Goal: Information Seeking & Learning: Learn about a topic

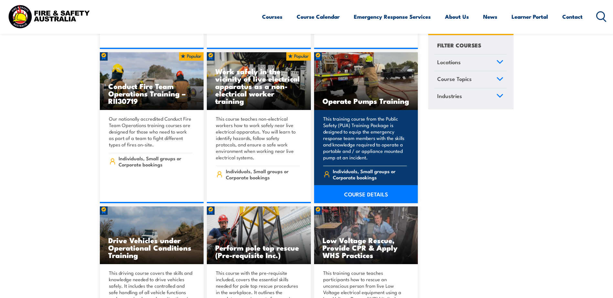
scroll to position [1033, 0]
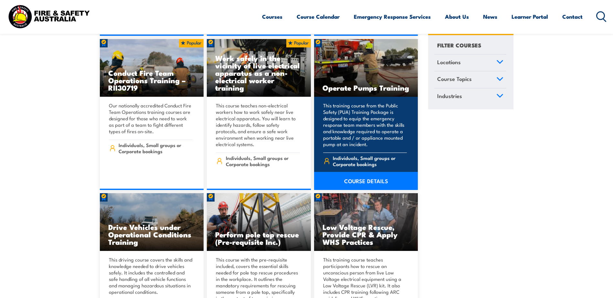
click at [367, 174] on link "COURSE DETAILS" at bounding box center [366, 181] width 104 height 18
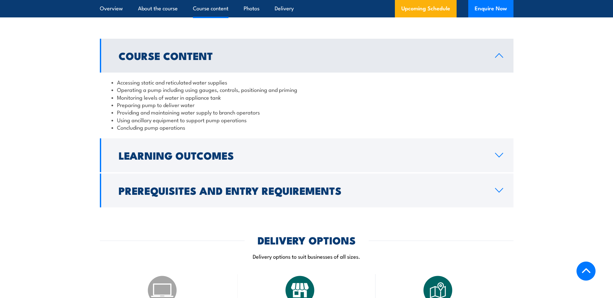
scroll to position [517, 0]
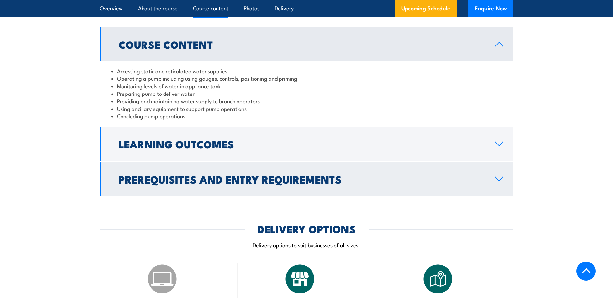
click at [372, 172] on link "Prerequisites and Entry Requirements" at bounding box center [306, 179] width 413 height 34
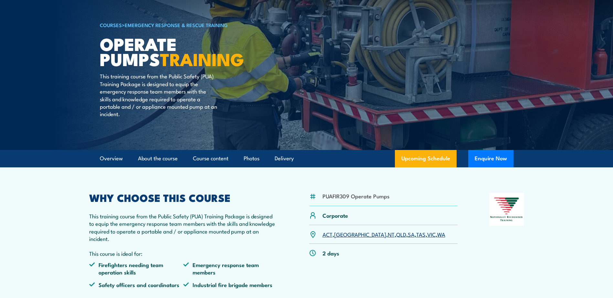
scroll to position [0, 0]
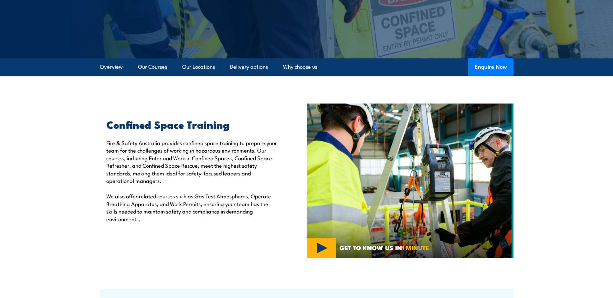
scroll to position [97, 0]
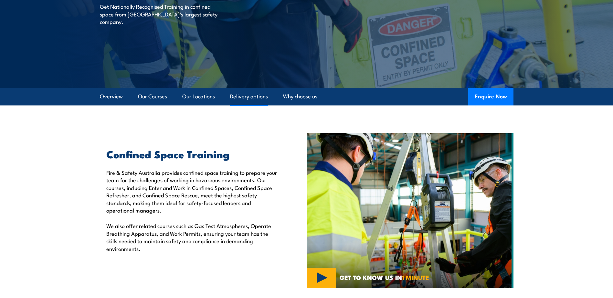
click at [256, 94] on link "Delivery options" at bounding box center [249, 96] width 38 height 17
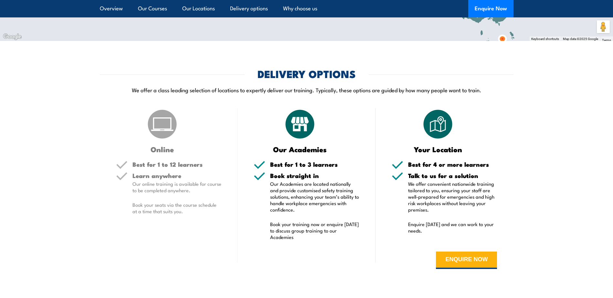
scroll to position [1118, 0]
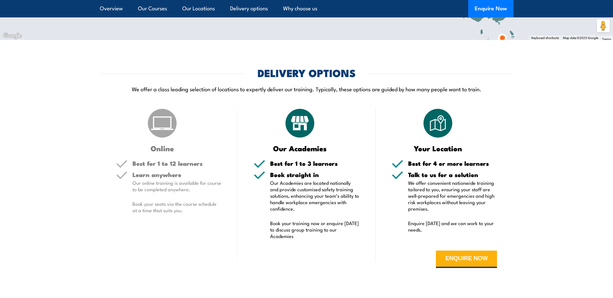
click at [184, 156] on div "Online Best for 1 to 12 learners Learn anywhere Our online training is availabl…" at bounding box center [169, 192] width 138 height 171
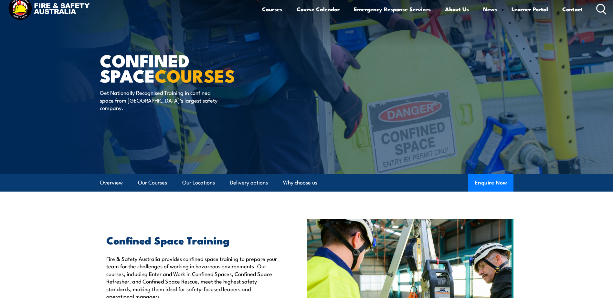
scroll to position [0, 0]
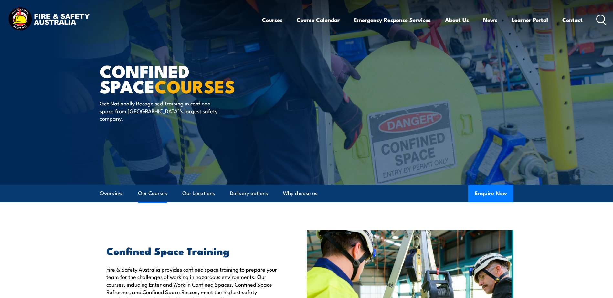
click at [152, 193] on link "Our Courses" at bounding box center [152, 193] width 29 height 17
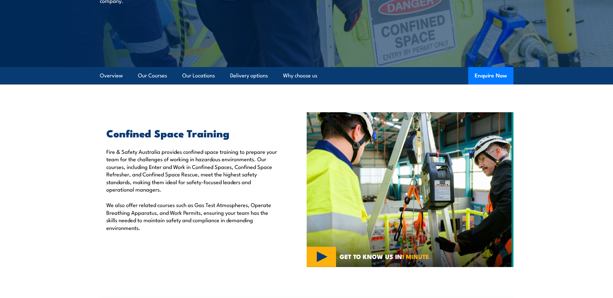
scroll to position [102, 0]
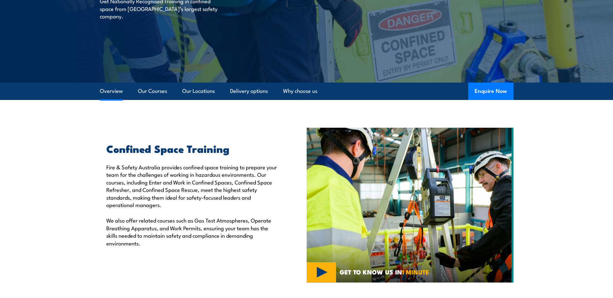
click at [113, 89] on link "Overview" at bounding box center [111, 91] width 23 height 17
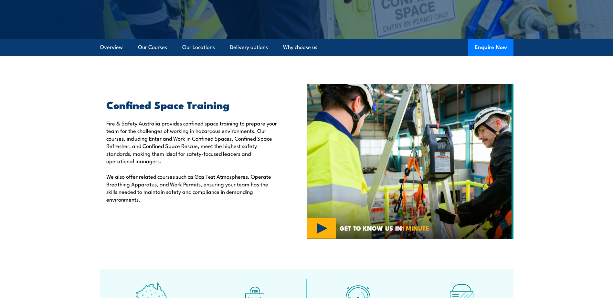
scroll to position [162, 0]
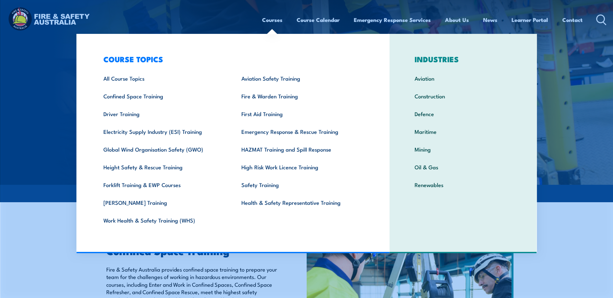
click at [269, 21] on link "Courses" at bounding box center [272, 19] width 20 height 17
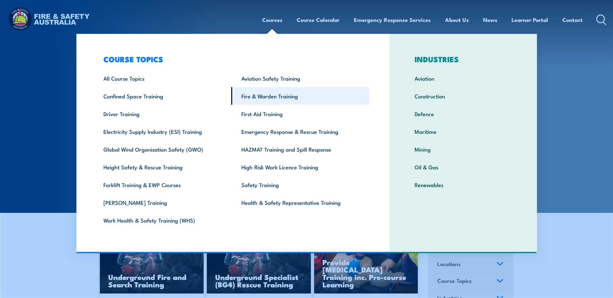
click at [261, 91] on link "Fire & Warden Training" at bounding box center [300, 96] width 138 height 18
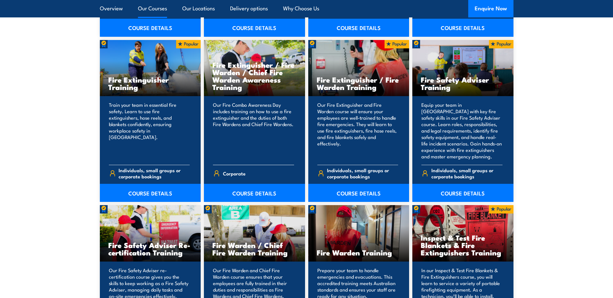
scroll to position [678, 0]
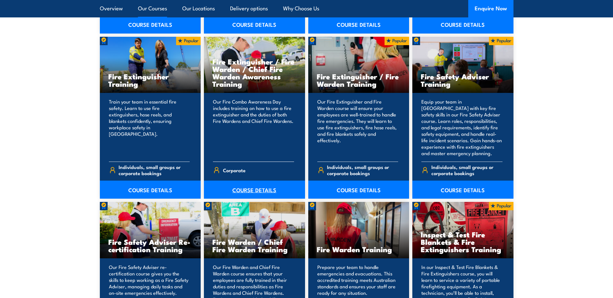
click at [264, 190] on link "COURSE DETAILS" at bounding box center [254, 190] width 101 height 18
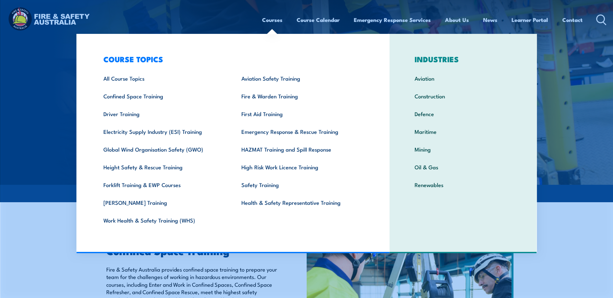
click at [273, 16] on link "Courses" at bounding box center [272, 19] width 20 height 17
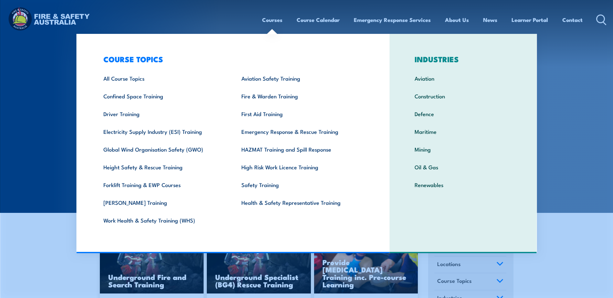
click at [267, 18] on link "Courses" at bounding box center [272, 19] width 20 height 17
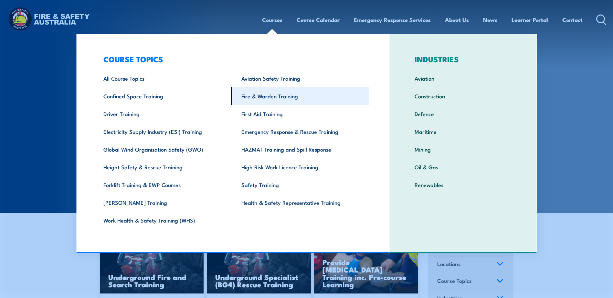
click at [281, 96] on link "Fire & Warden Training" at bounding box center [300, 96] width 138 height 18
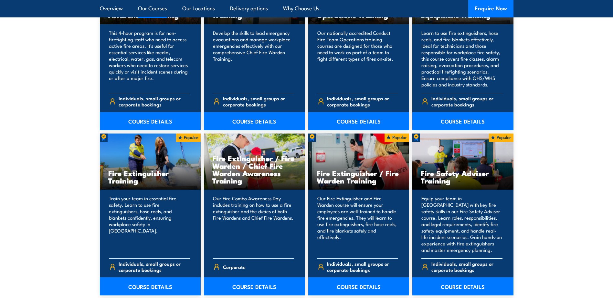
scroll to position [678, 0]
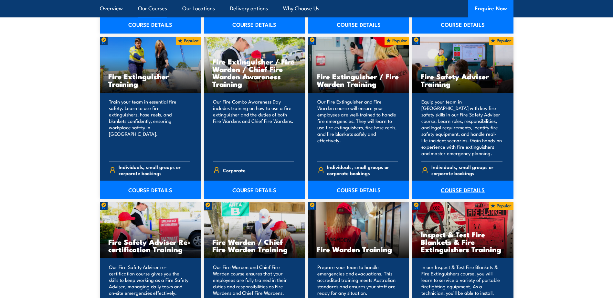
click at [458, 188] on link "COURSE DETAILS" at bounding box center [462, 190] width 101 height 18
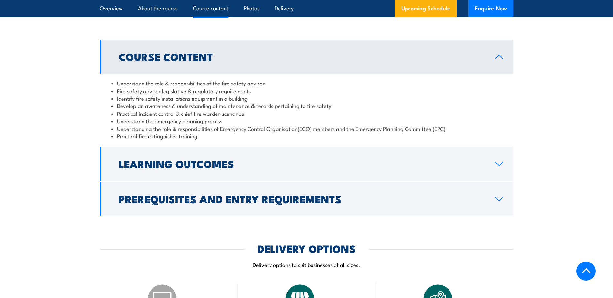
scroll to position [581, 0]
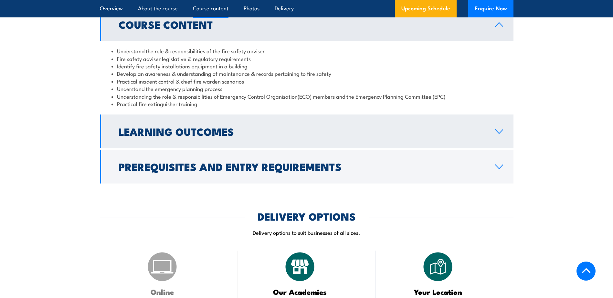
click at [425, 141] on link "Learning Outcomes" at bounding box center [306, 132] width 413 height 34
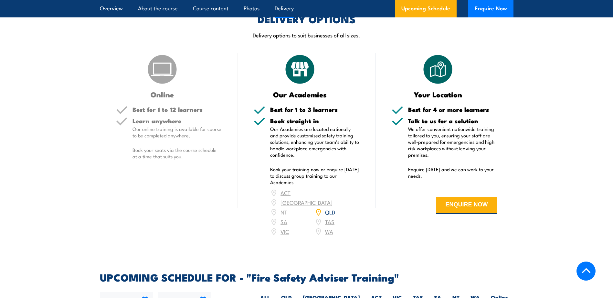
scroll to position [807, 0]
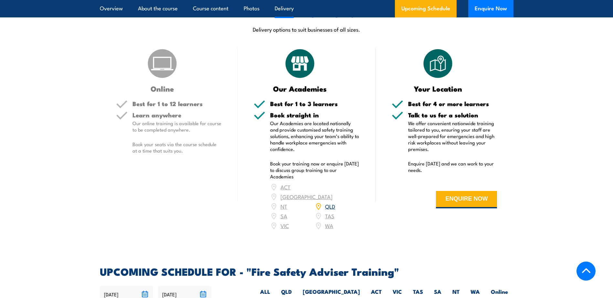
click at [332, 210] on link "QLD" at bounding box center [330, 206] width 10 height 8
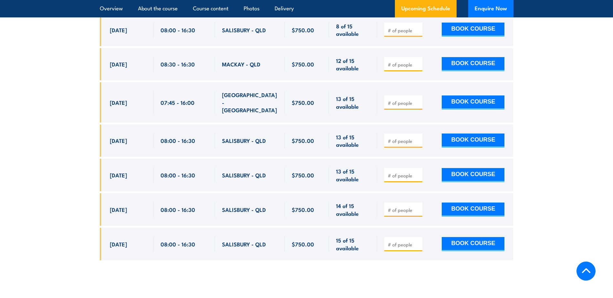
scroll to position [1153, 0]
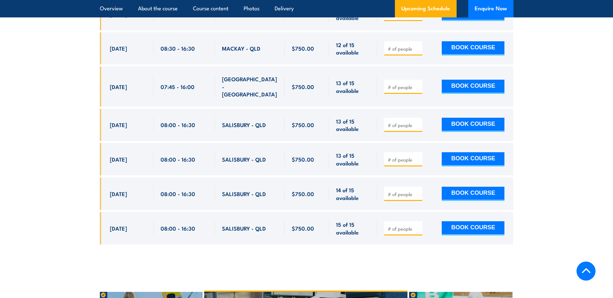
click at [392, 226] on input "number" at bounding box center [403, 229] width 32 height 6
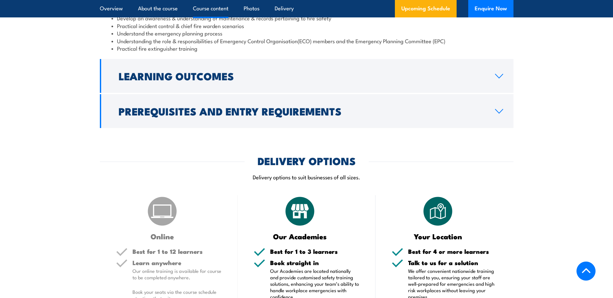
scroll to position [508, 0]
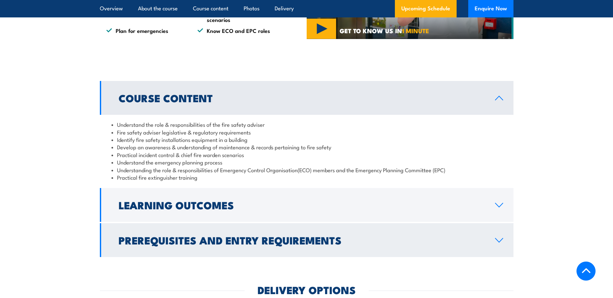
type input "1"
click at [491, 253] on link "Prerequisites and Entry Requirements" at bounding box center [306, 240] width 413 height 34
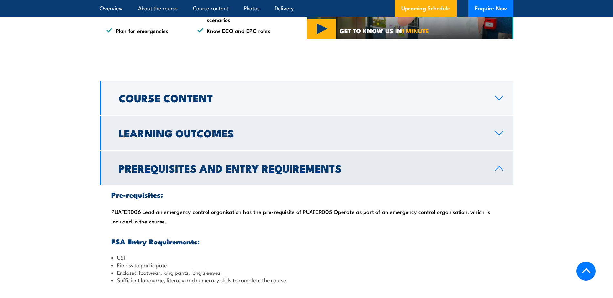
click at [495, 136] on icon at bounding box center [498, 133] width 9 height 5
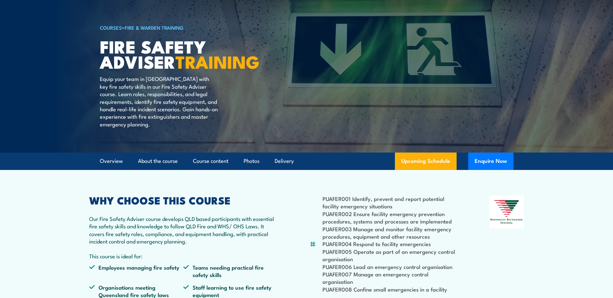
scroll to position [0, 0]
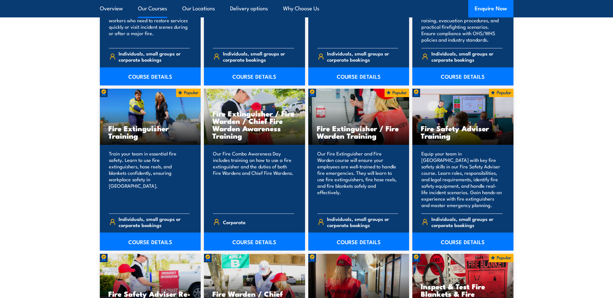
scroll to position [646, 0]
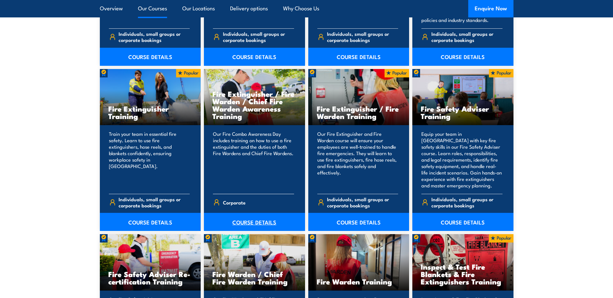
click at [255, 220] on link "COURSE DETAILS" at bounding box center [254, 222] width 101 height 18
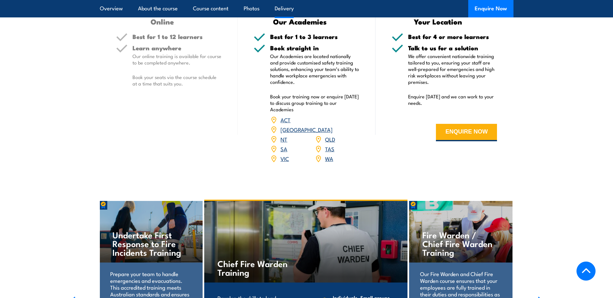
scroll to position [904, 0]
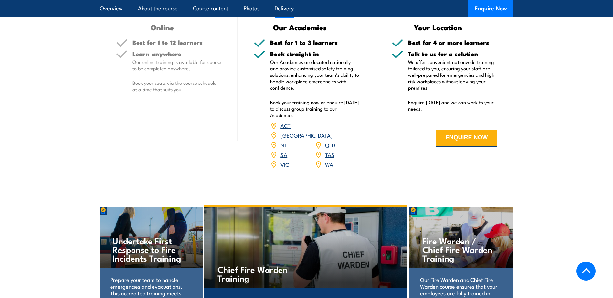
click at [330, 141] on link "QLD" at bounding box center [330, 145] width 10 height 8
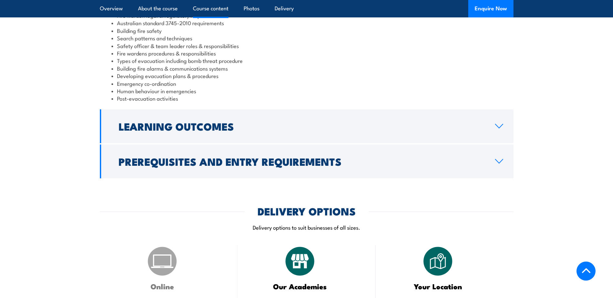
scroll to position [646, 0]
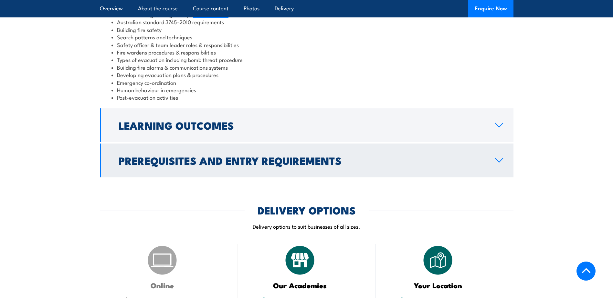
click at [453, 144] on link "Prerequisites and Entry Requirements" at bounding box center [306, 161] width 413 height 34
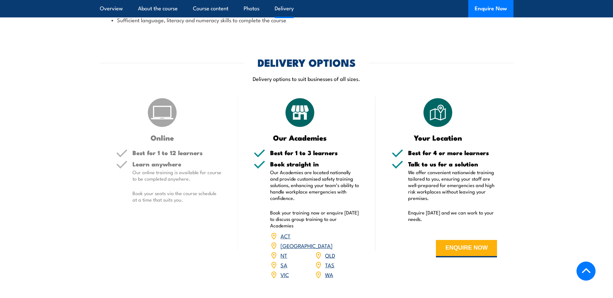
scroll to position [729, 0]
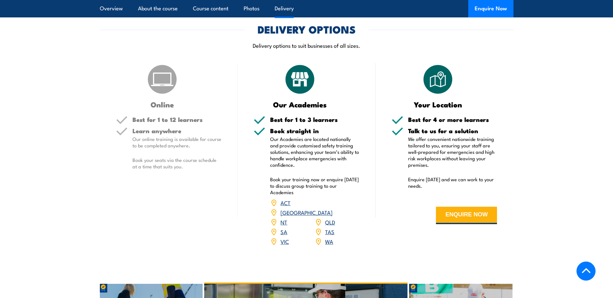
click at [332, 218] on link "QLD" at bounding box center [330, 222] width 10 height 8
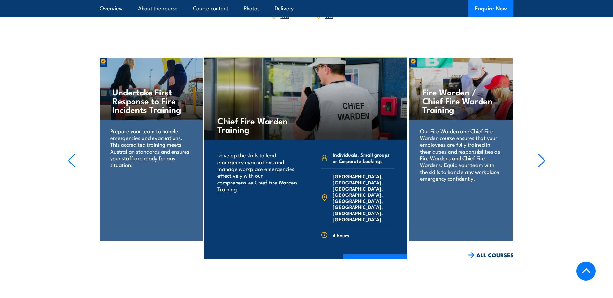
scroll to position [923, 0]
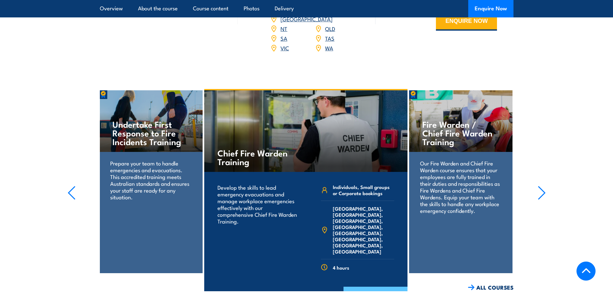
click at [366, 287] on link "COURSE DETAILS" at bounding box center [375, 295] width 64 height 17
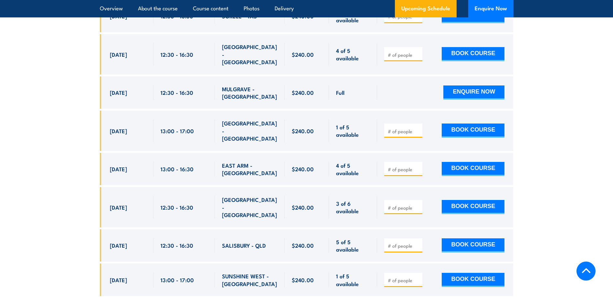
scroll to position [1421, 0]
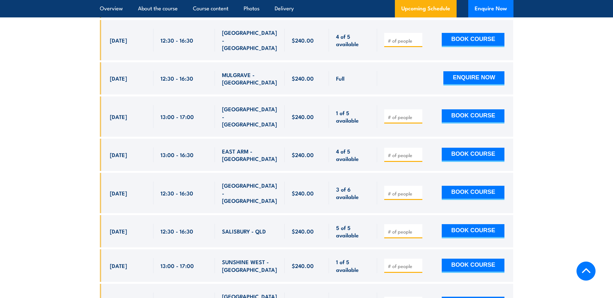
click at [394, 229] on input "number" at bounding box center [403, 232] width 32 height 6
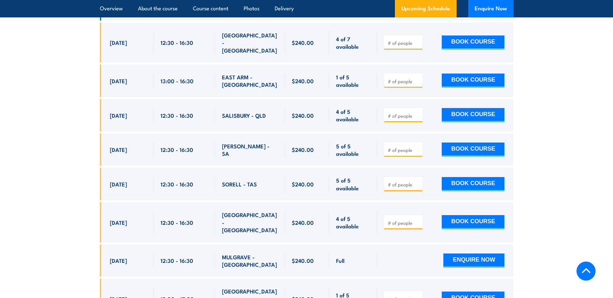
scroll to position [1227, 0]
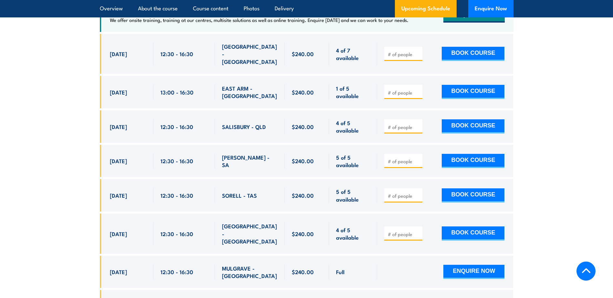
type input "1"
click at [403, 124] on input "number" at bounding box center [403, 127] width 32 height 6
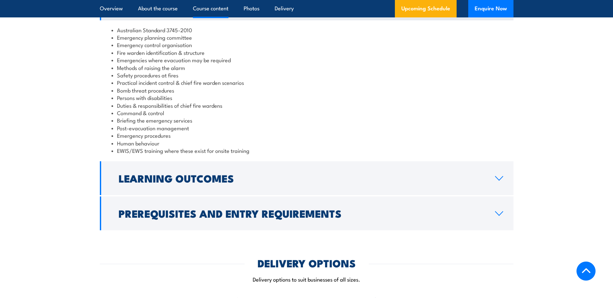
scroll to position [646, 0]
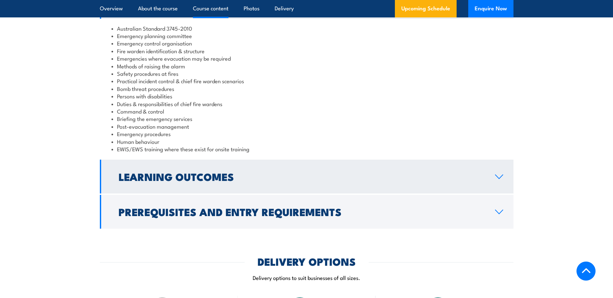
click at [439, 180] on h2 "Learning Outcomes" at bounding box center [302, 176] width 366 height 9
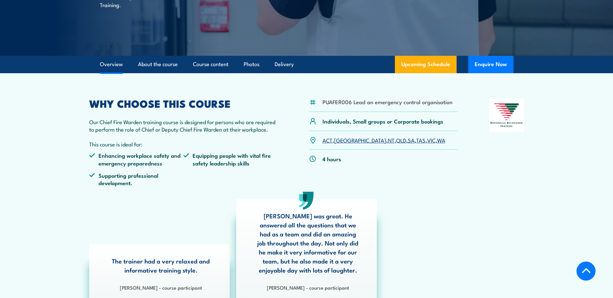
scroll to position [0, 0]
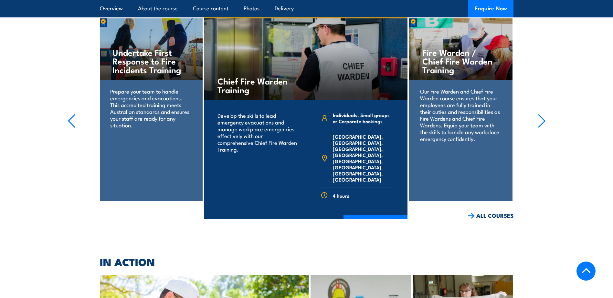
scroll to position [1117, 0]
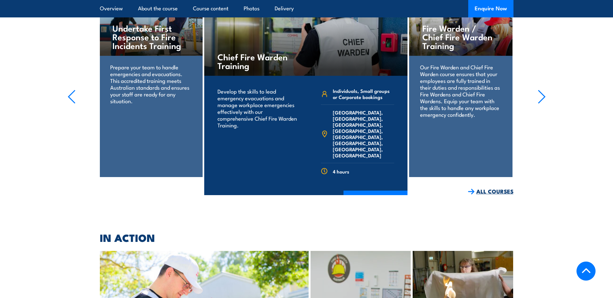
click at [493, 188] on link "ALL COURSES" at bounding box center [491, 191] width 46 height 7
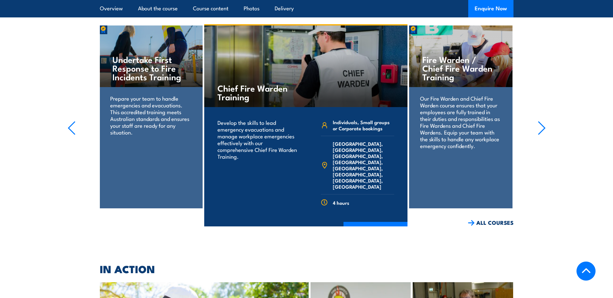
scroll to position [1117, 0]
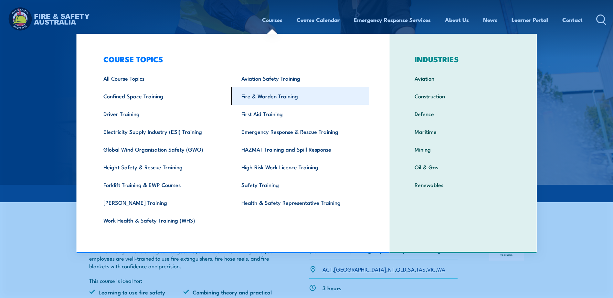
click at [273, 97] on link "Fire & Warden Training" at bounding box center [300, 96] width 138 height 18
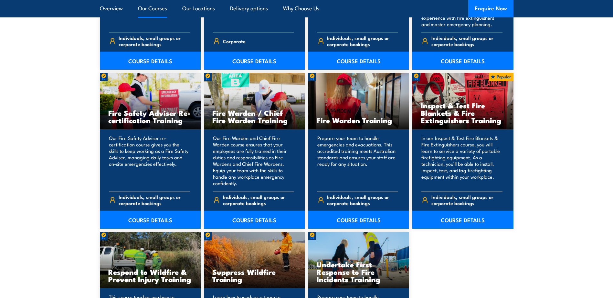
scroll to position [840, 0]
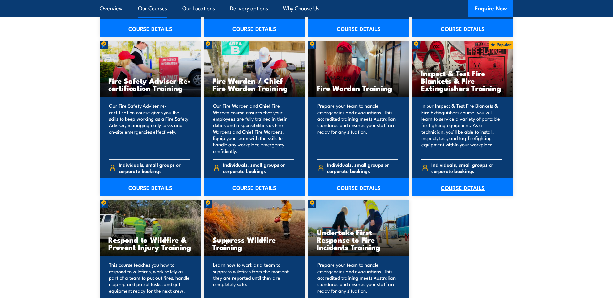
click at [454, 189] on link "COURSE DETAILS" at bounding box center [462, 188] width 101 height 18
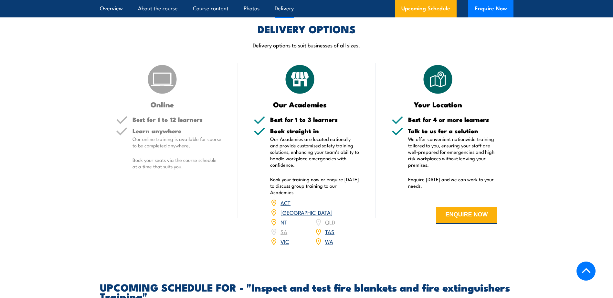
scroll to position [904, 0]
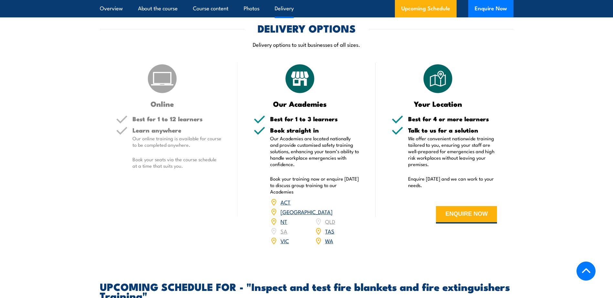
click at [331, 216] on link "[GEOGRAPHIC_DATA]" at bounding box center [306, 212] width 52 height 8
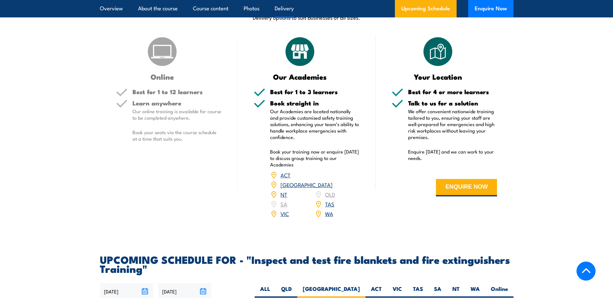
scroll to position [936, 0]
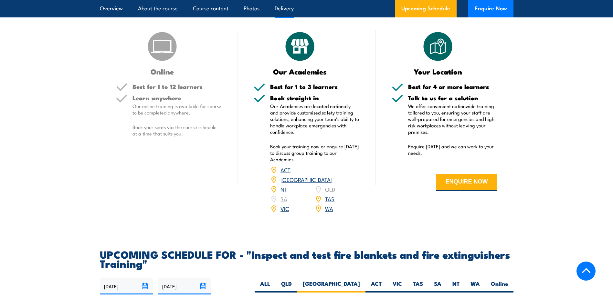
click at [327, 183] on link "[GEOGRAPHIC_DATA]" at bounding box center [306, 180] width 52 height 8
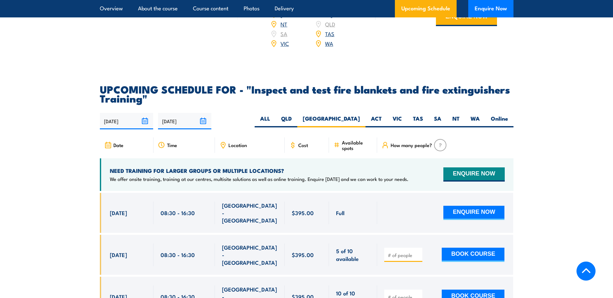
scroll to position [1102, 0]
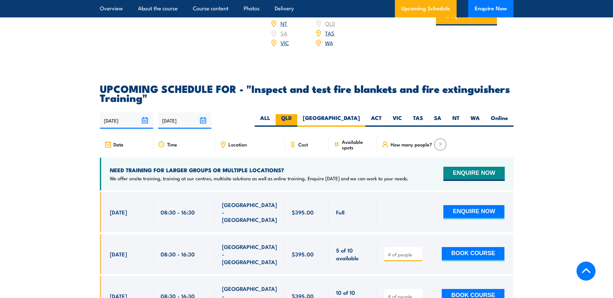
click at [297, 127] on label "QLD" at bounding box center [286, 120] width 22 height 13
click at [296, 119] on input "QLD" at bounding box center [294, 116] width 4 height 4
radio input "true"
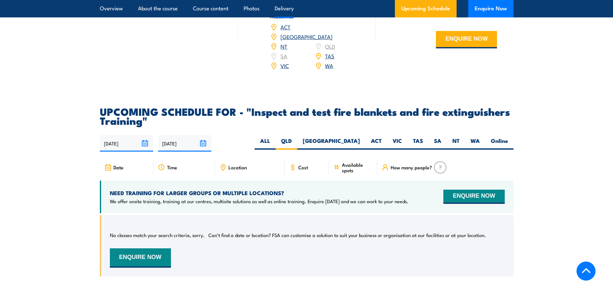
scroll to position [1070, 0]
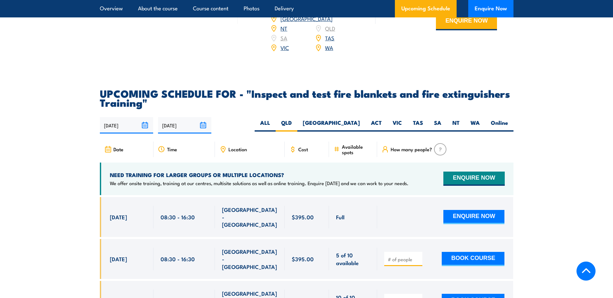
scroll to position [1102, 0]
